Goal: Transaction & Acquisition: Purchase product/service

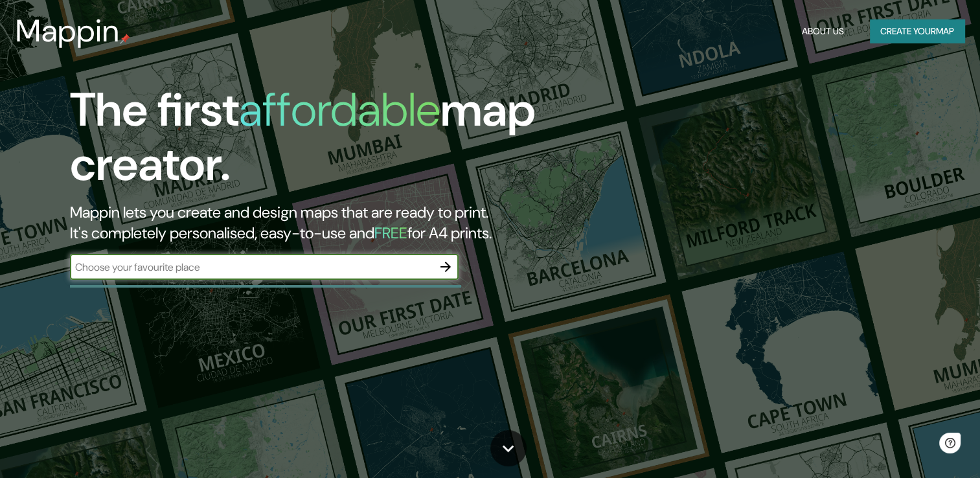
click at [289, 273] on input "text" at bounding box center [251, 267] width 363 height 15
type input "[GEOGRAPHIC_DATA]"
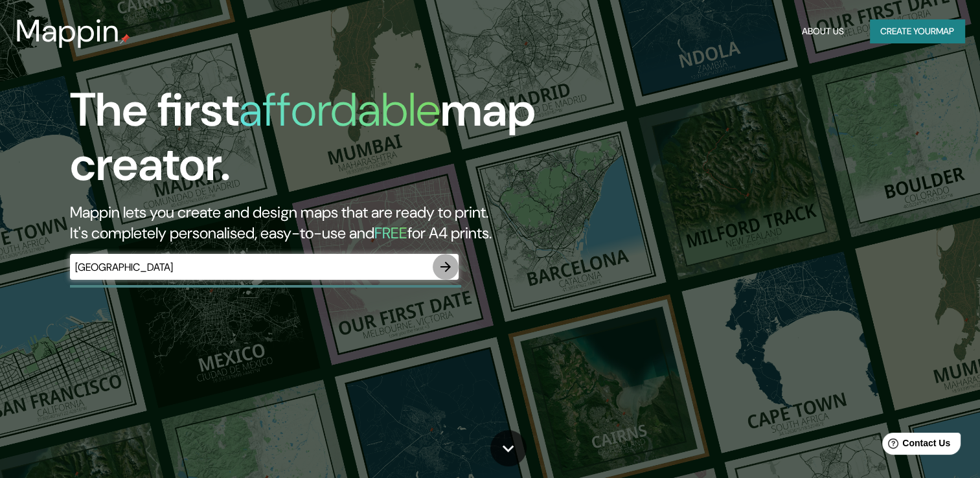
click at [450, 266] on icon "button" at bounding box center [445, 267] width 10 height 10
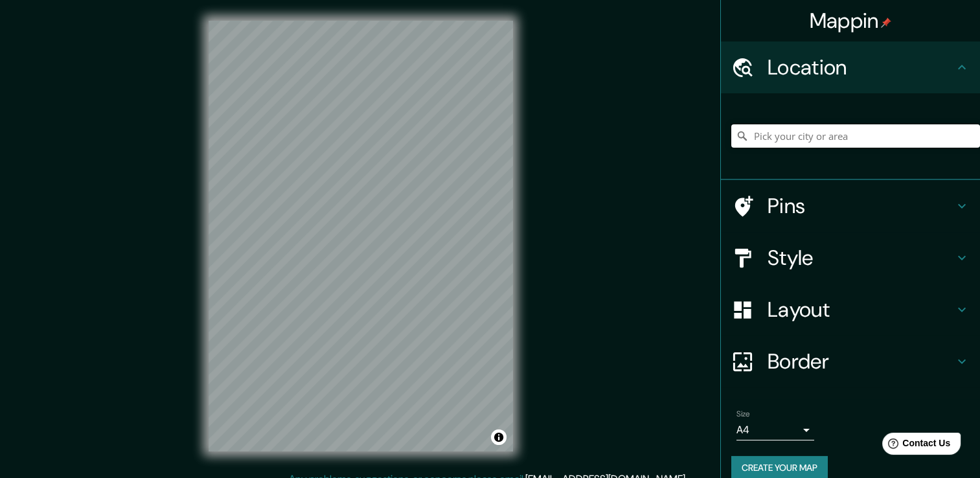
click at [795, 132] on input "Pick your city or area" at bounding box center [855, 135] width 249 height 23
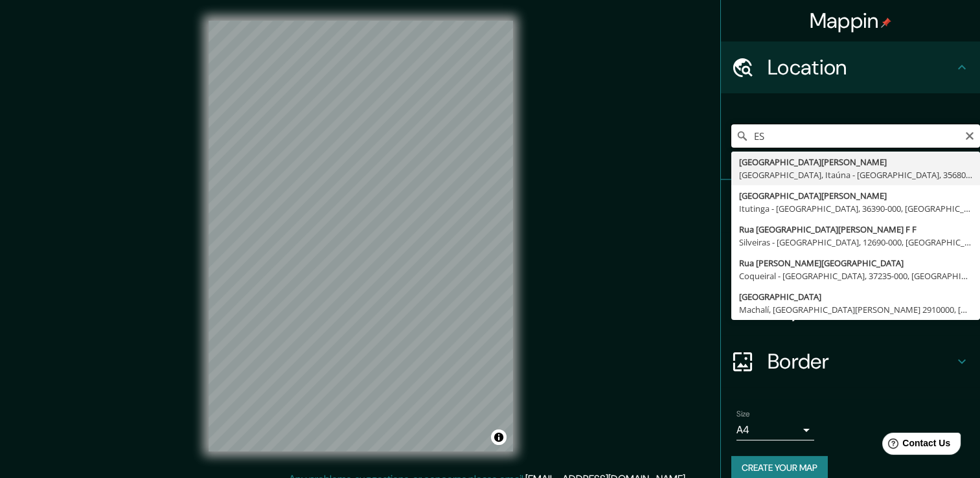
type input "E"
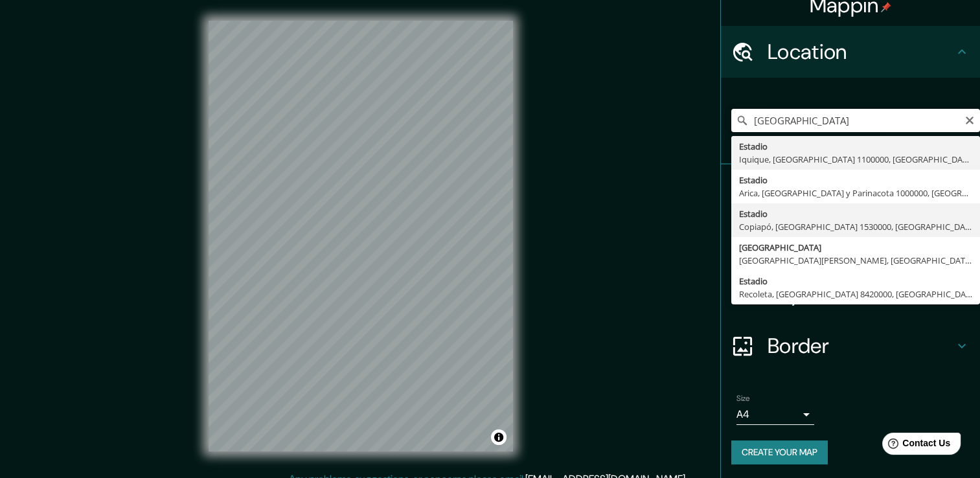
scroll to position [16, 0]
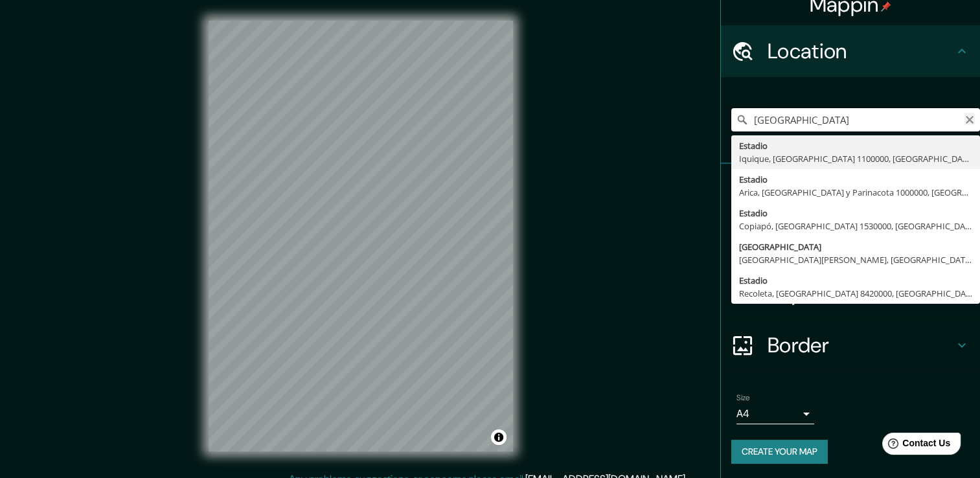
type input "[GEOGRAPHIC_DATA]"
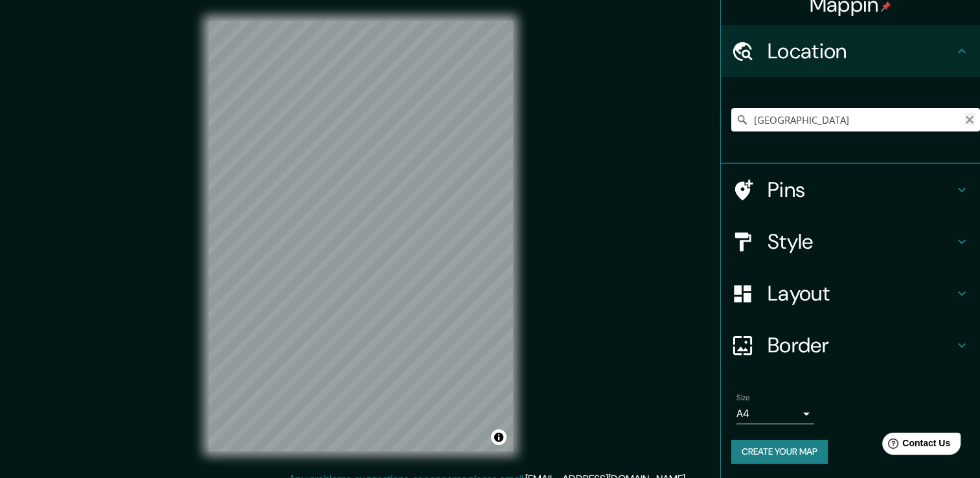
click at [966, 118] on icon "Clear" at bounding box center [970, 120] width 8 height 8
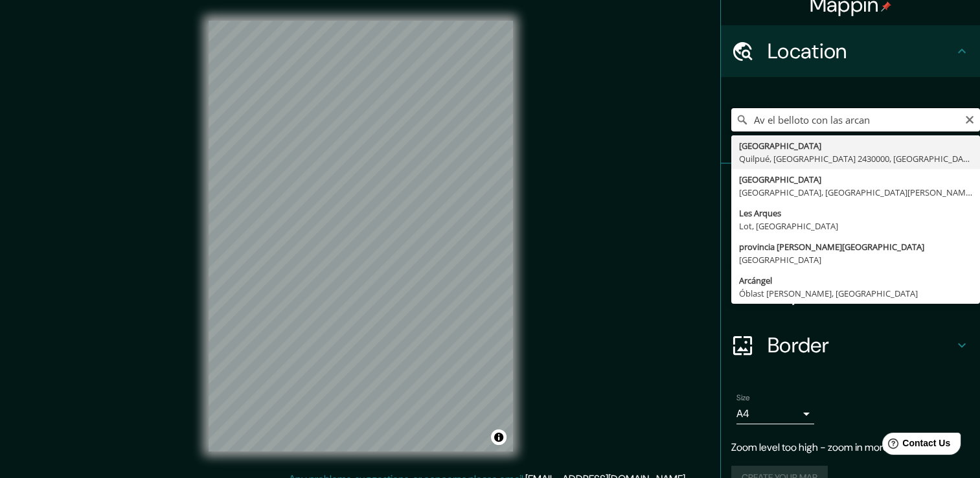
drag, startPoint x: 881, startPoint y: 118, endPoint x: 798, endPoint y: 115, distance: 83.0
click at [798, 115] on input "Av el belloto con las arcan" at bounding box center [855, 119] width 249 height 23
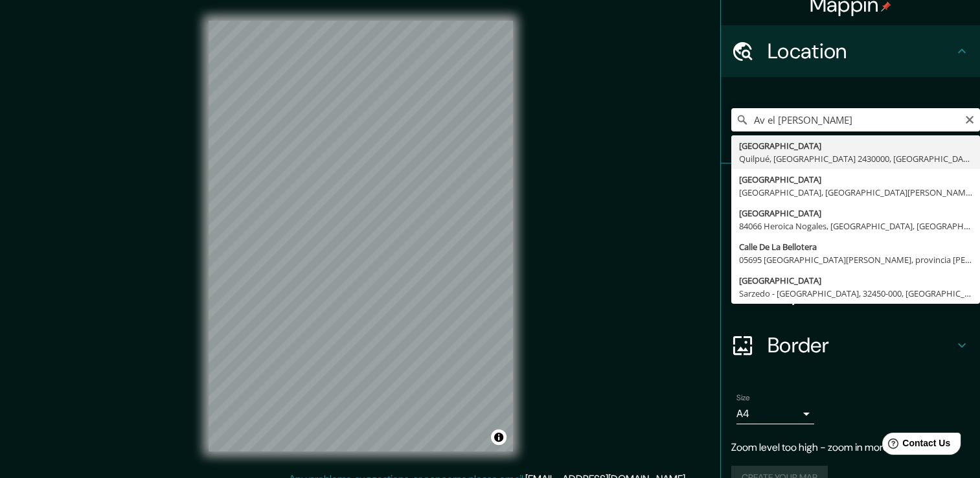
drag, startPoint x: 759, startPoint y: 124, endPoint x: 729, endPoint y: 110, distance: 33.0
click at [731, 117] on div "[GEOGRAPHIC_DATA][PERSON_NAME], [GEOGRAPHIC_DATA] 2430000, [GEOGRAPHIC_DATA] [G…" at bounding box center [855, 119] width 249 height 23
type input "el belloto"
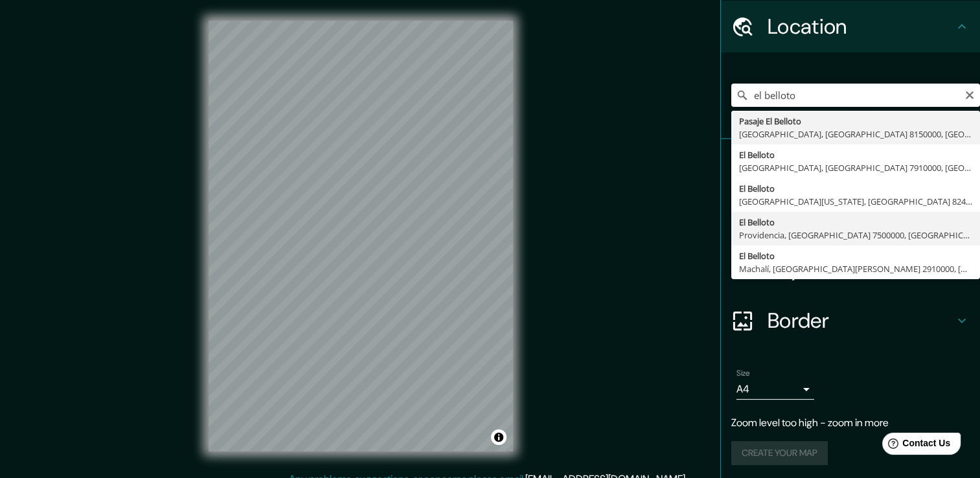
scroll to position [42, 0]
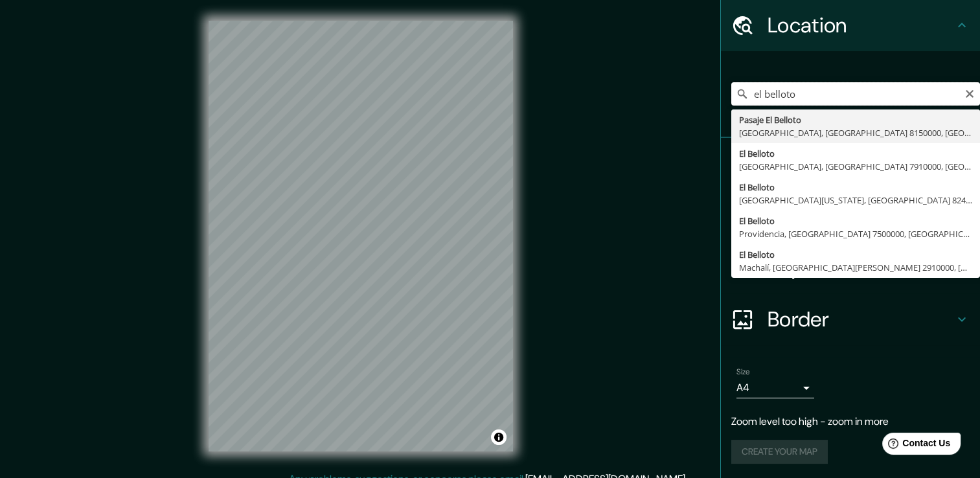
click at [799, 91] on input "el belloto" at bounding box center [855, 93] width 249 height 23
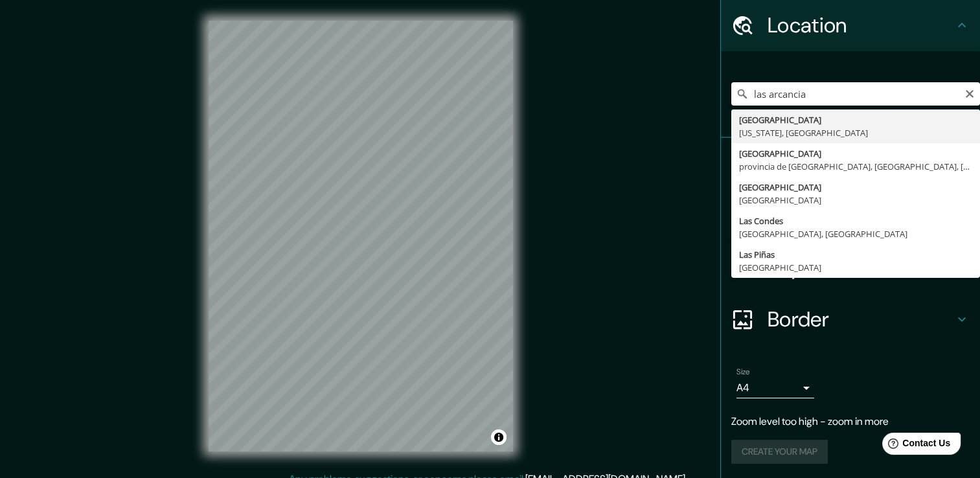
type input "las arcancias"
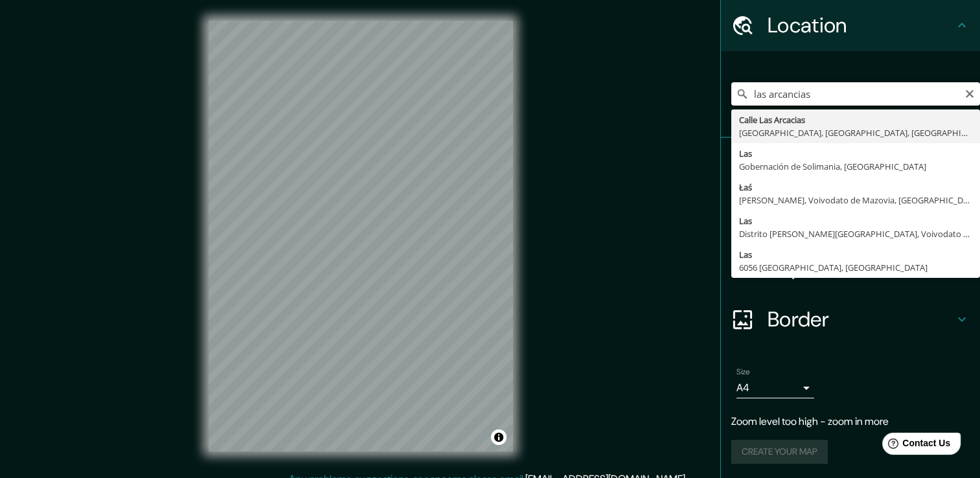
click at [808, 94] on input "las arcancias" at bounding box center [855, 93] width 249 height 23
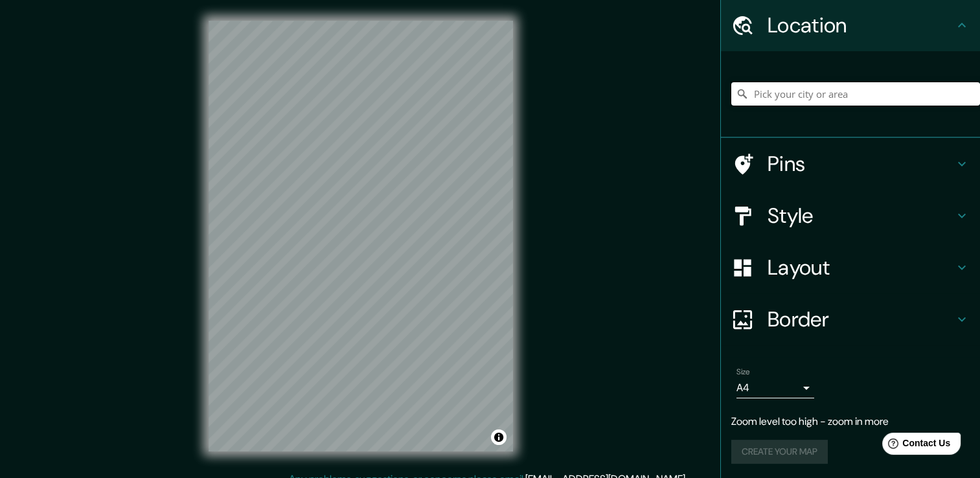
paste input "[GEOGRAPHIC_DATA]"
type input "[GEOGRAPHIC_DATA]"
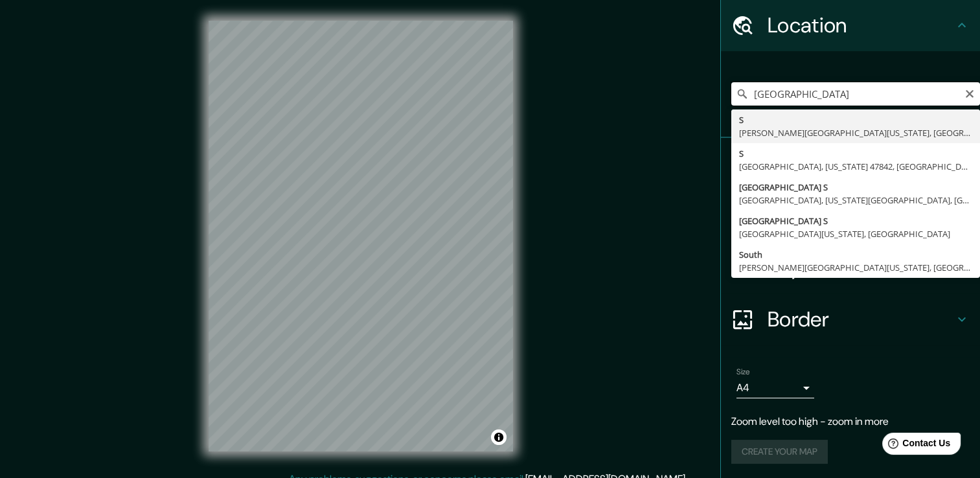
drag, startPoint x: 880, startPoint y: 92, endPoint x: 676, endPoint y: 69, distance: 204.7
click at [653, 92] on div "Mappin Location 33°26'56.8"S 70°41'27.6"[GEOGRAPHIC_DATA][PERSON_NAME][US_STATE…" at bounding box center [490, 246] width 980 height 492
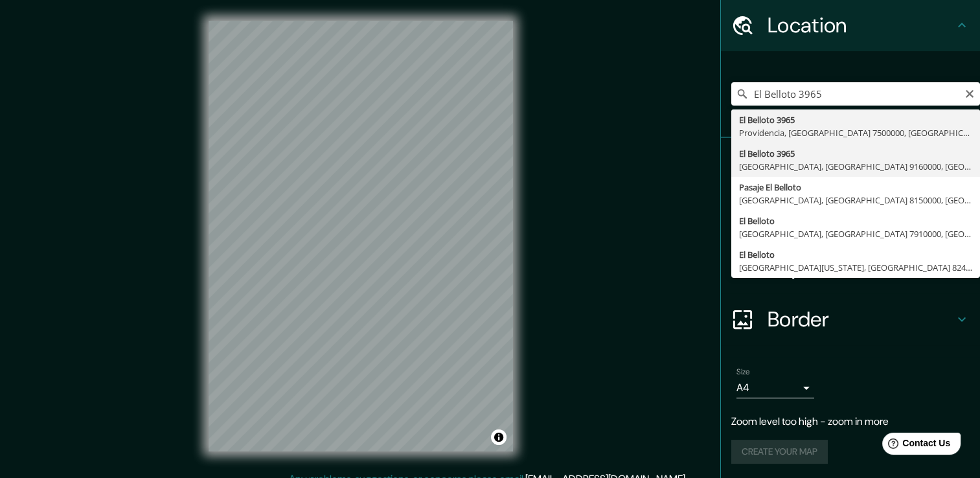
type input "[STREET_ADDRESS]"
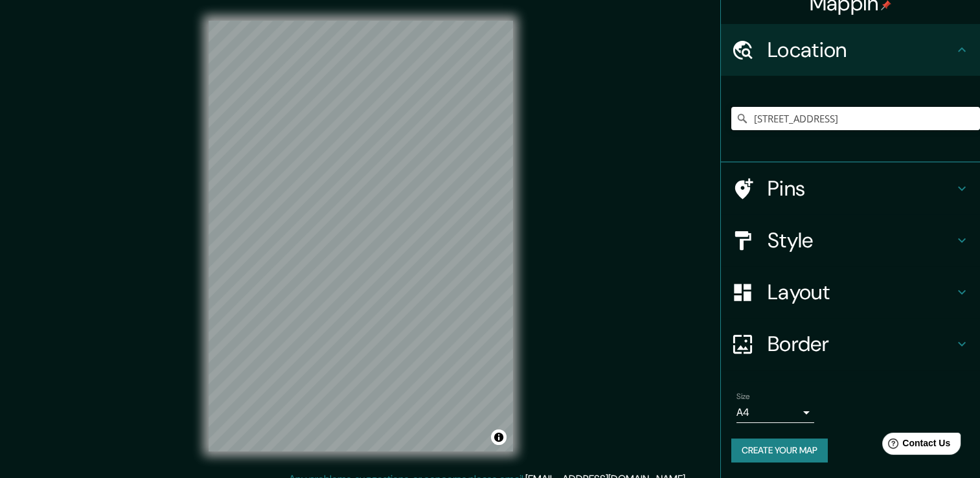
scroll to position [16, 0]
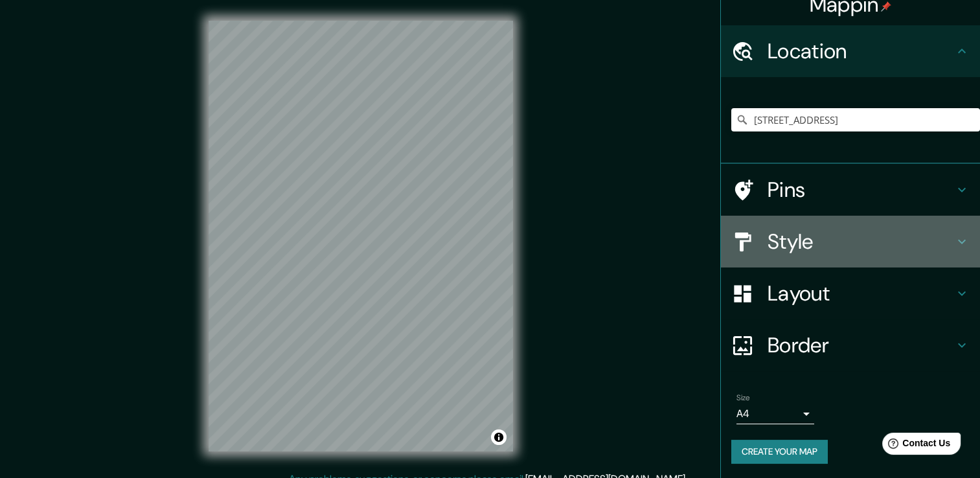
click at [828, 236] on h4 "Style" at bounding box center [861, 242] width 187 height 26
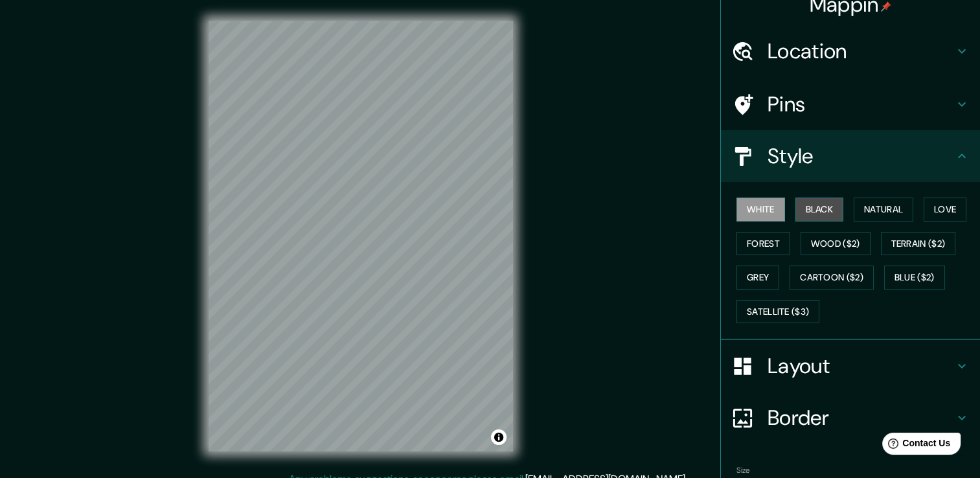
click at [812, 211] on button "Black" at bounding box center [819, 210] width 49 height 24
click at [753, 206] on button "White" at bounding box center [760, 210] width 49 height 24
